Goal: Task Accomplishment & Management: Complete application form

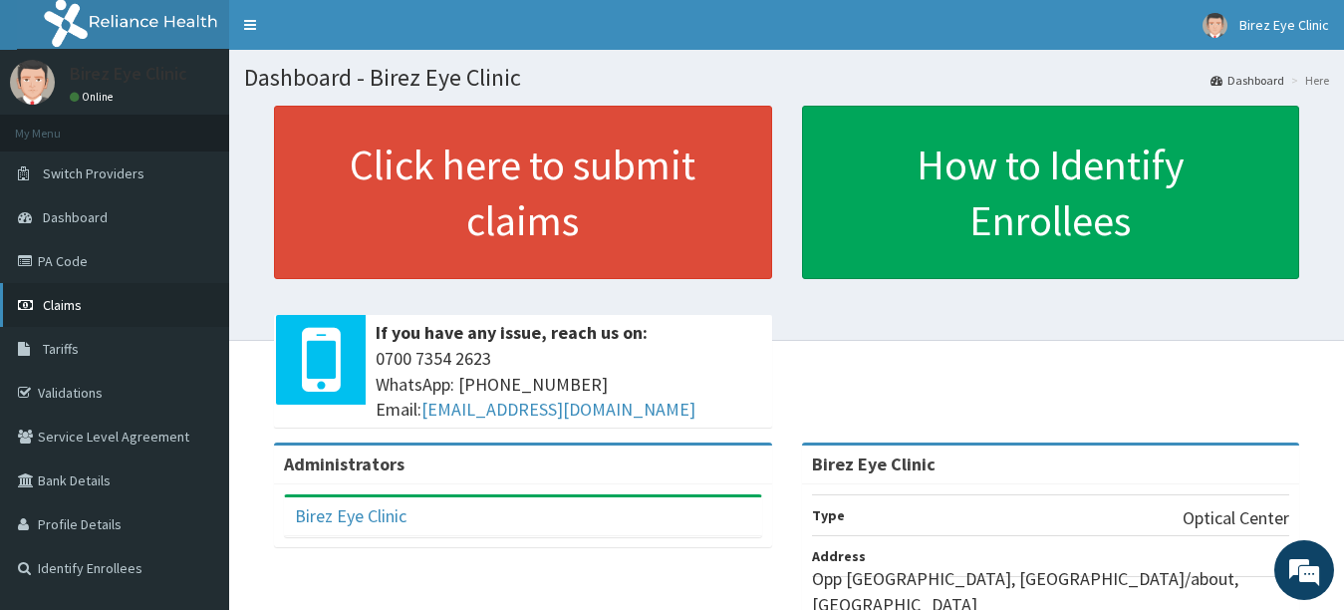
click at [92, 299] on link "Claims" at bounding box center [114, 305] width 229 height 44
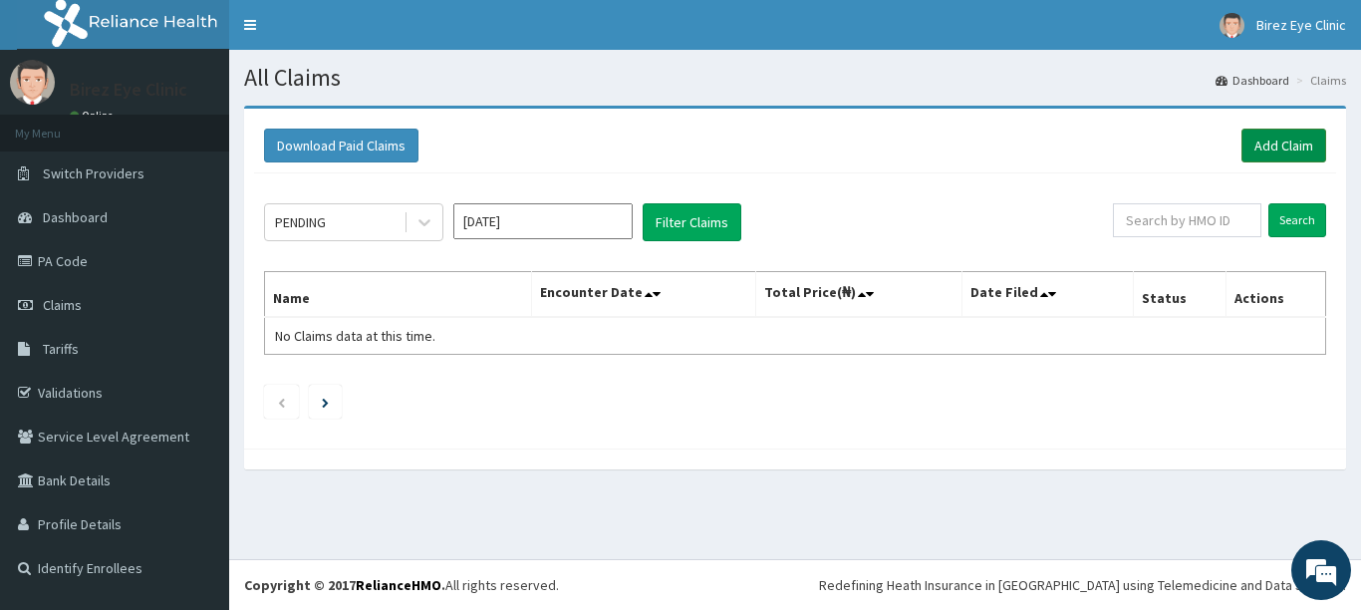
click at [1307, 145] on link "Add Claim" at bounding box center [1284, 146] width 85 height 34
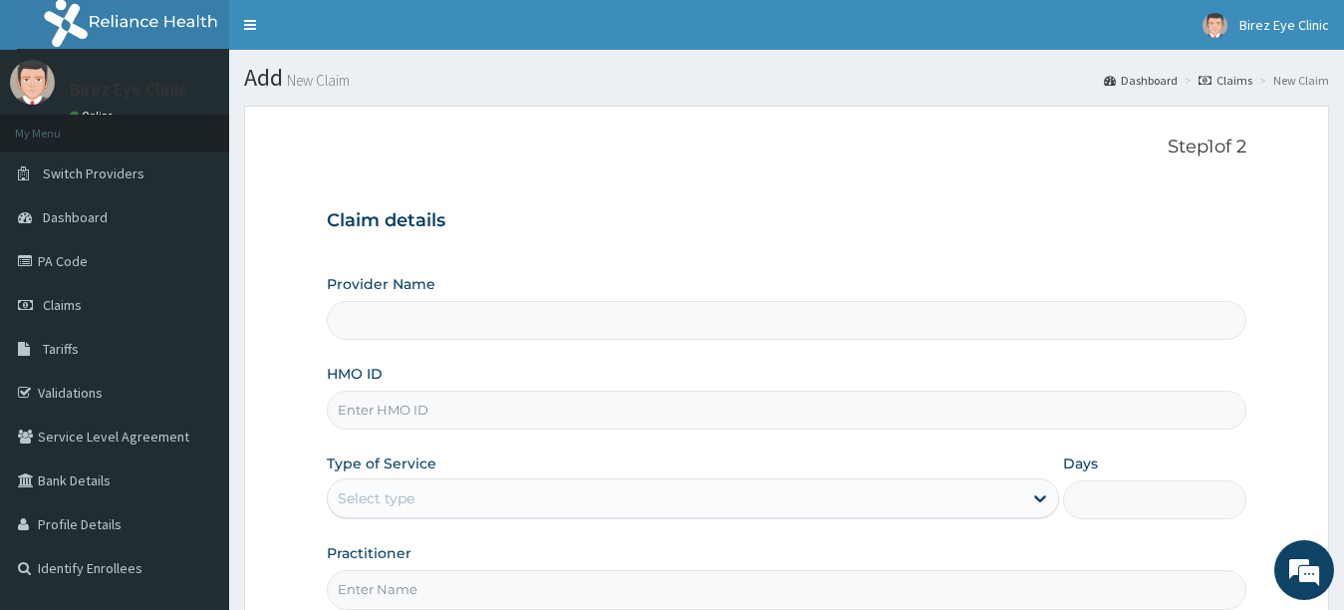
type input "Birez Eye Clinic"
click at [441, 321] on input "Birez Eye Clinic" at bounding box center [787, 320] width 921 height 39
click at [428, 418] on input "HMO ID" at bounding box center [787, 410] width 921 height 39
type input "SNS/10024/D"
click at [1044, 498] on icon at bounding box center [1041, 499] width 12 height 7
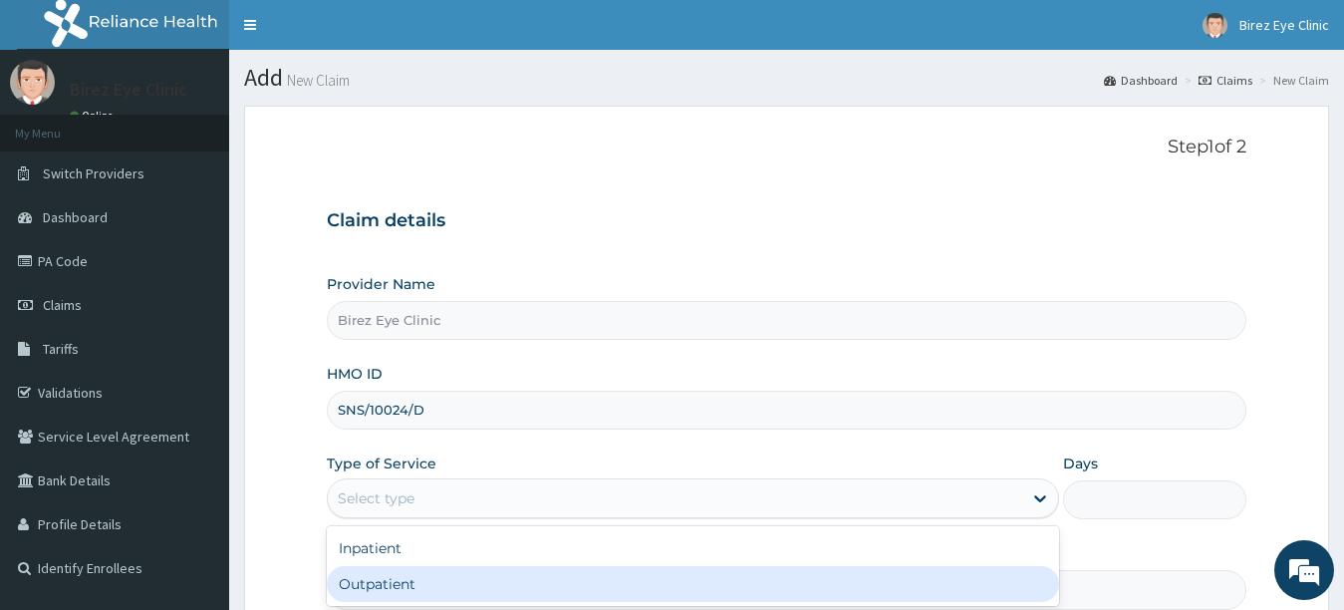
click at [997, 586] on div "Outpatient" at bounding box center [693, 584] width 733 height 36
type input "1"
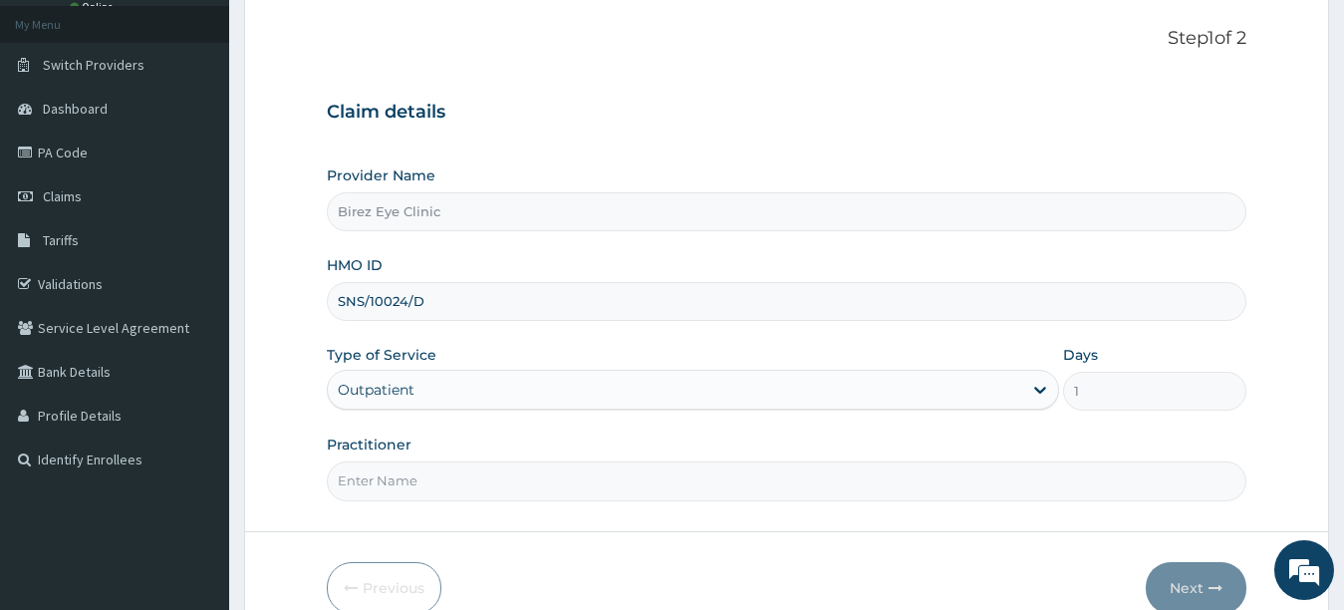
scroll to position [120, 0]
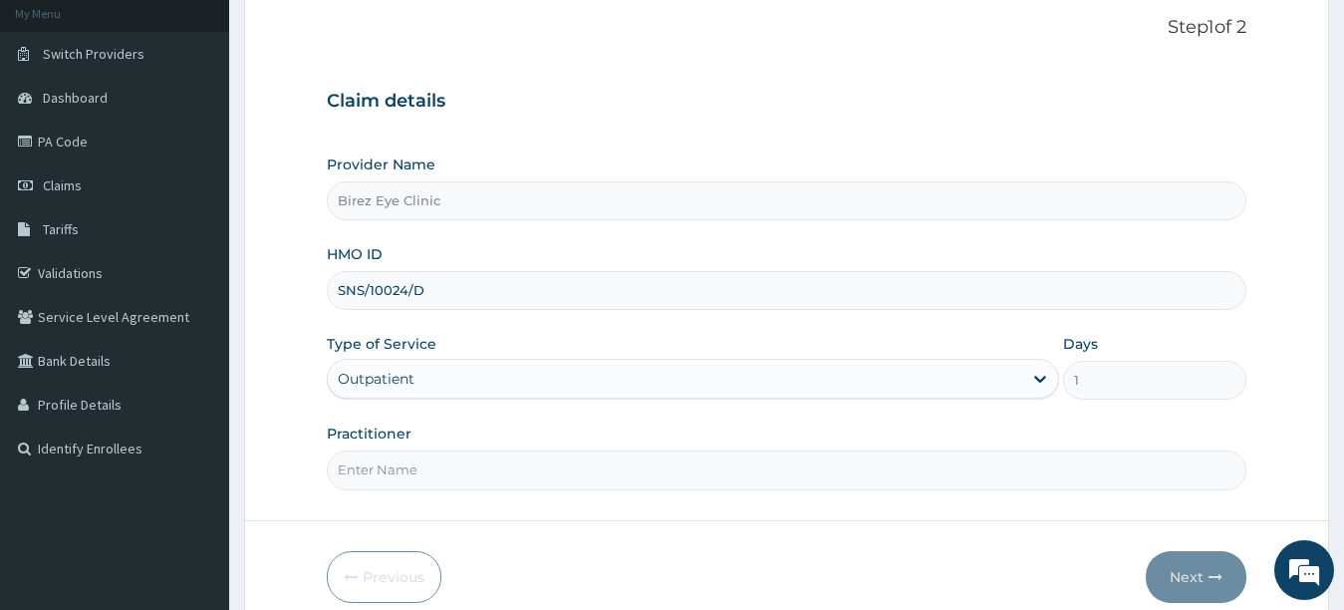
click at [557, 489] on input "Practitioner" at bounding box center [787, 469] width 921 height 39
type input "DR KINGSLEY OBIRIEZE NWALOZIE"
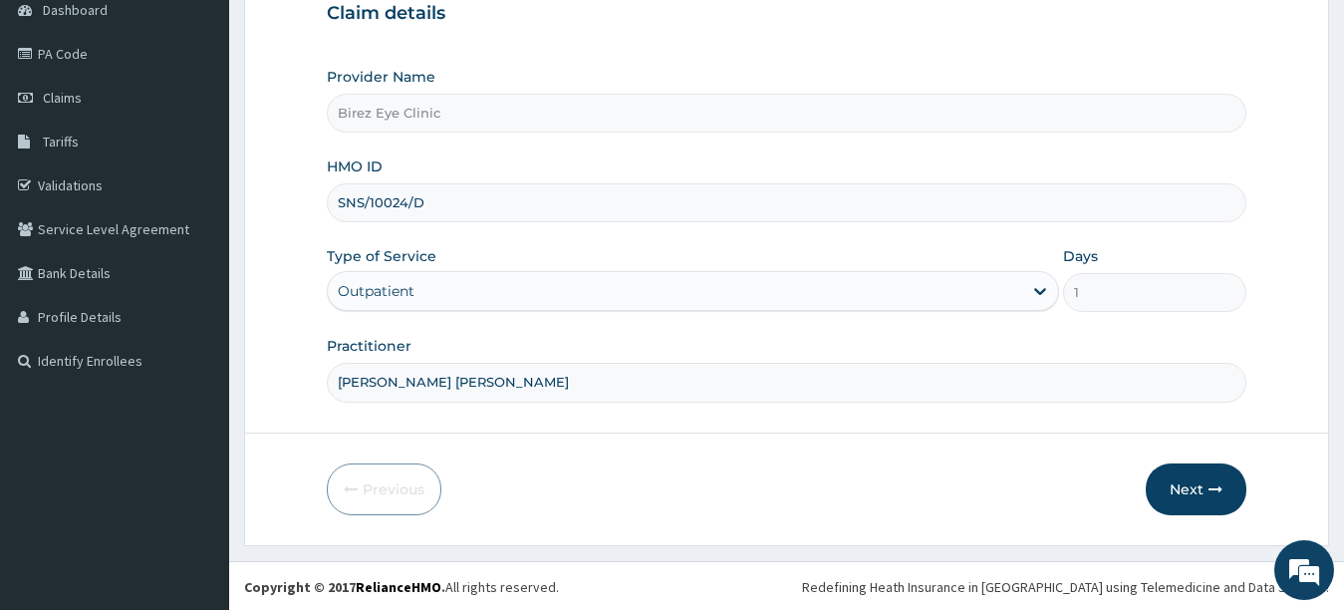
scroll to position [209, 0]
click at [1190, 490] on button "Next" at bounding box center [1196, 487] width 101 height 52
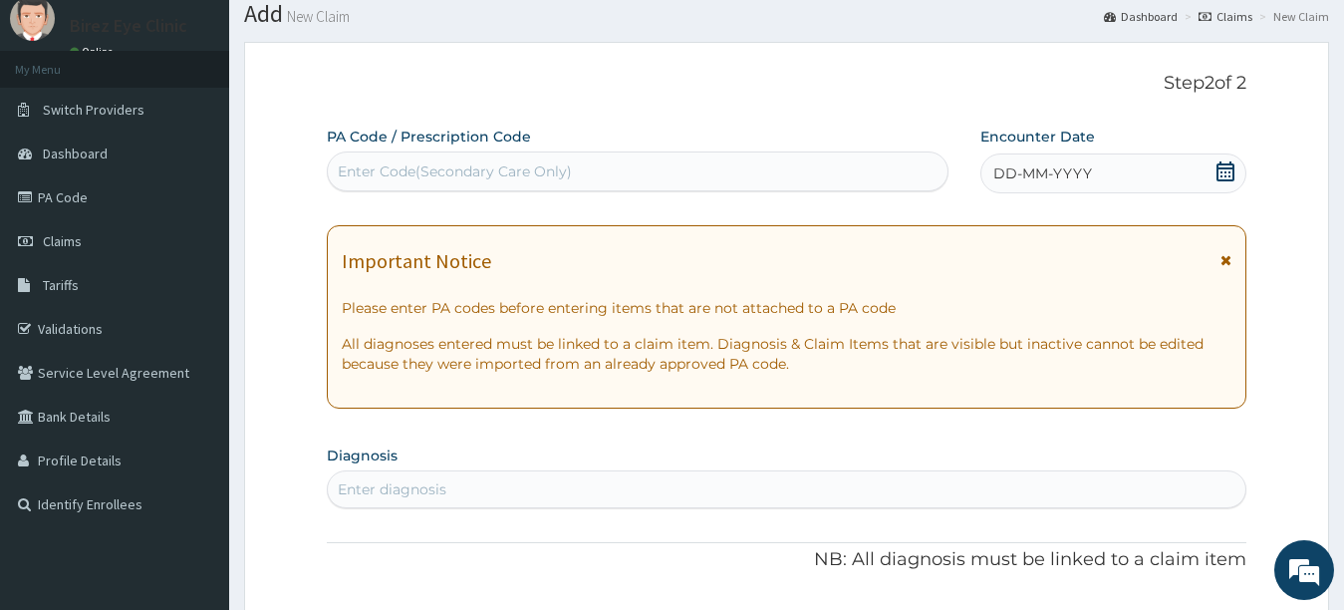
scroll to position [50, 0]
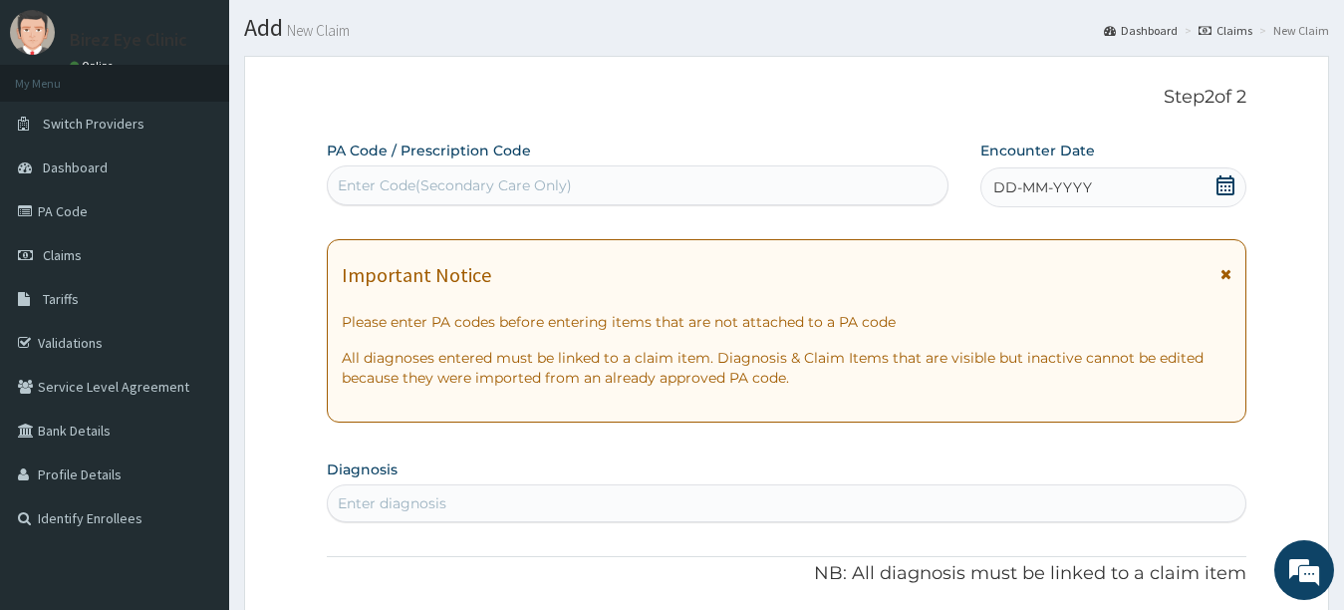
click at [500, 187] on div "Enter Code(Secondary Care Only)" at bounding box center [455, 185] width 234 height 20
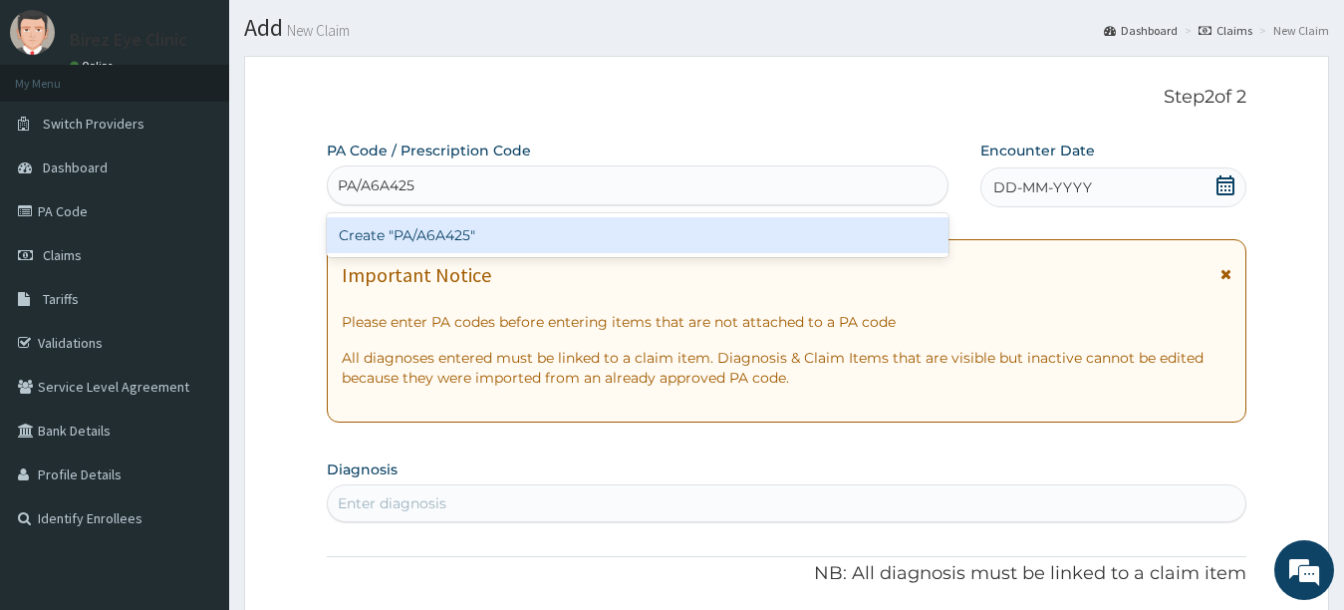
type input "PA/A6A425"
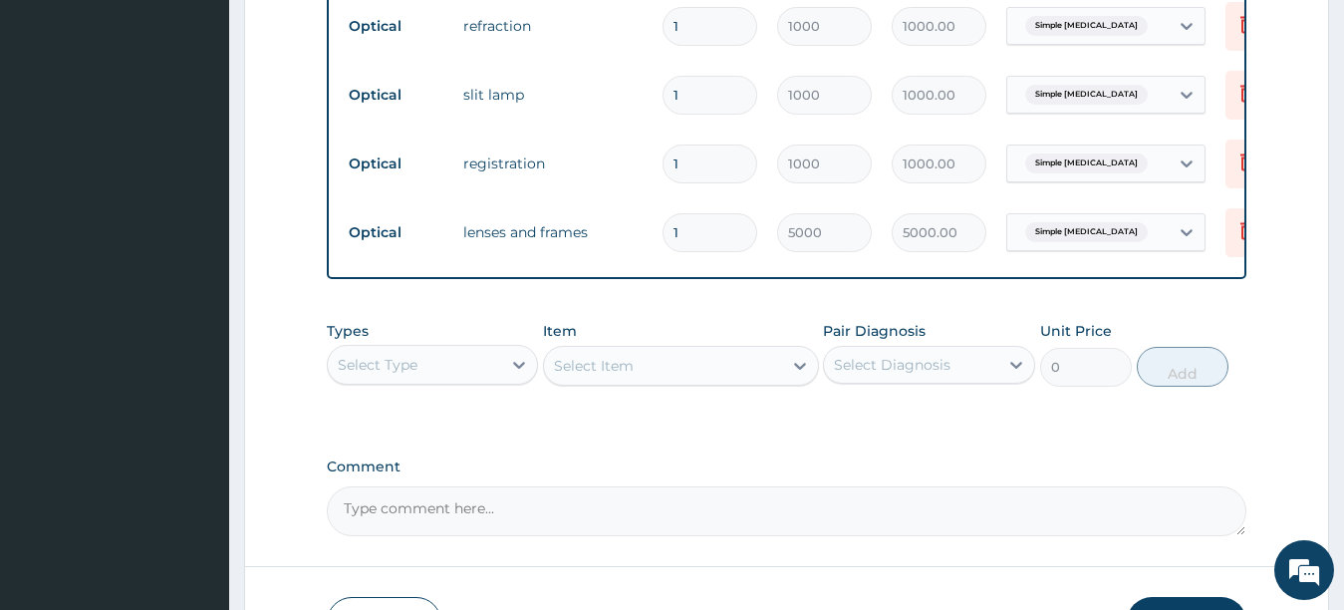
scroll to position [1254, 0]
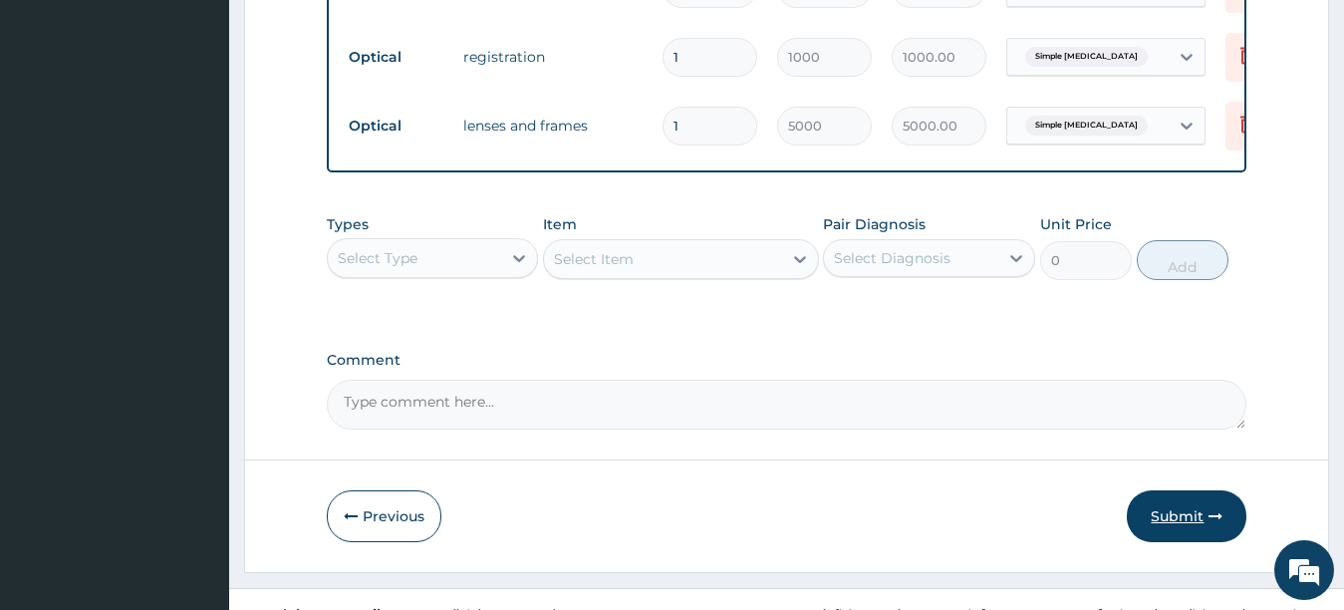
click at [1226, 541] on button "Submit" at bounding box center [1187, 516] width 120 height 52
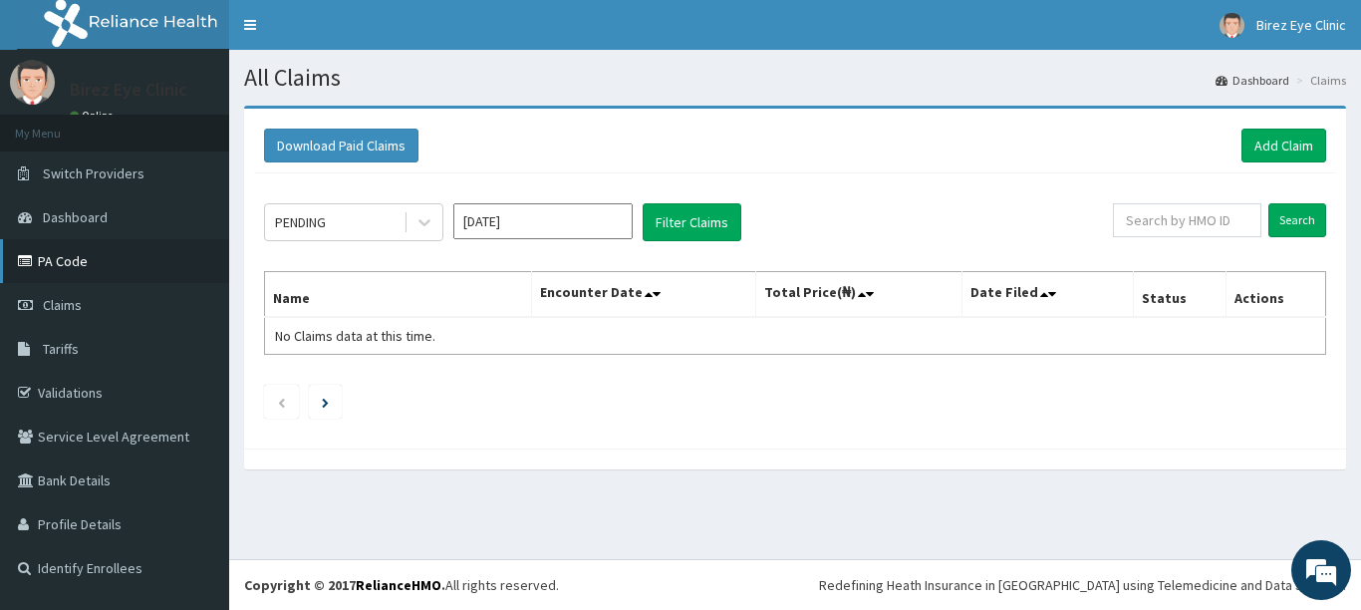
click at [64, 264] on link "PA Code" at bounding box center [114, 261] width 229 height 44
